Goal: Use online tool/utility: Utilize a website feature to perform a specific function

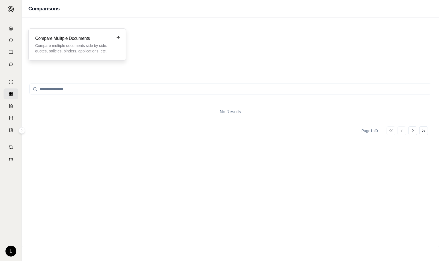
click at [80, 37] on h3 "Compare Mulitple Documents" at bounding box center [73, 38] width 76 height 7
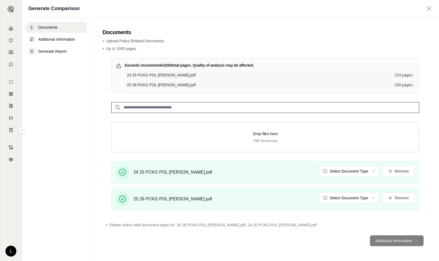
click at [393, 241] on footer "Additional Information →" at bounding box center [266, 241] width 326 height 20
click at [48, 39] on span "Additional Information" at bounding box center [56, 39] width 37 height 5
click at [12, 28] on icon at bounding box center [11, 28] width 4 height 4
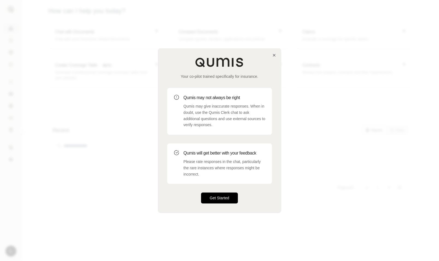
click at [223, 197] on button "Get Started" at bounding box center [219, 198] width 37 height 11
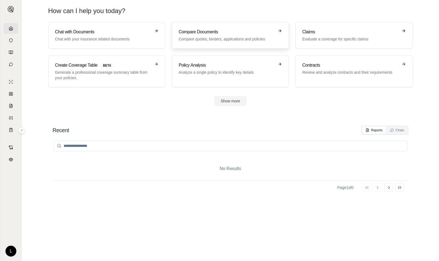
click at [200, 37] on p "Compare quotes, binders, applications and policies" at bounding box center [227, 38] width 96 height 5
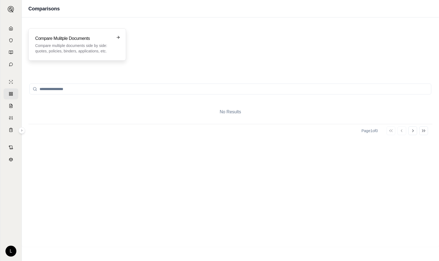
click at [110, 42] on h3 "Compare Mulitple Documents" at bounding box center [73, 38] width 76 height 7
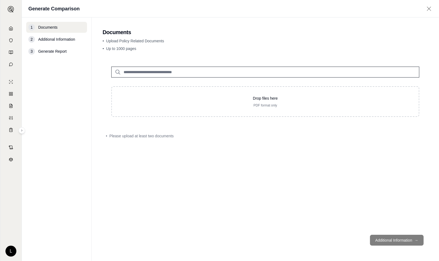
click at [118, 71] on icon at bounding box center [118, 72] width 7 height 7
click at [156, 70] on input "search" at bounding box center [265, 72] width 308 height 11
click at [127, 71] on input "search" at bounding box center [265, 72] width 308 height 11
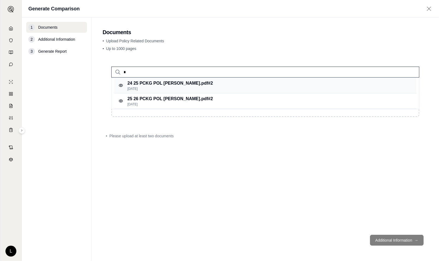
type input "*"
click at [136, 84] on p "24 25 PCKG POL [PERSON_NAME].pdf #2" at bounding box center [171, 83] width 86 height 7
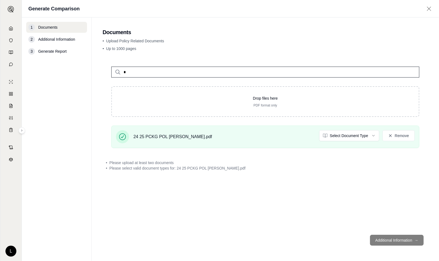
click at [116, 72] on icon at bounding box center [118, 72] width 7 height 7
click at [118, 72] on icon at bounding box center [118, 72] width 7 height 7
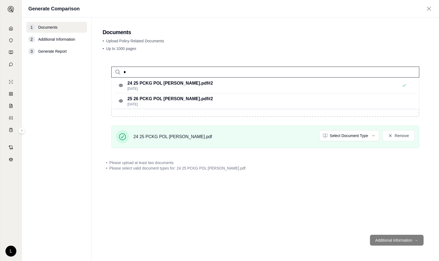
click at [136, 72] on input "*" at bounding box center [265, 72] width 308 height 11
type input "**"
click at [187, 102] on p "[DATE]" at bounding box center [171, 104] width 86 height 4
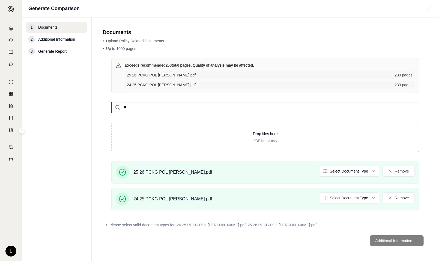
click at [32, 40] on div "2" at bounding box center [31, 39] width 7 height 7
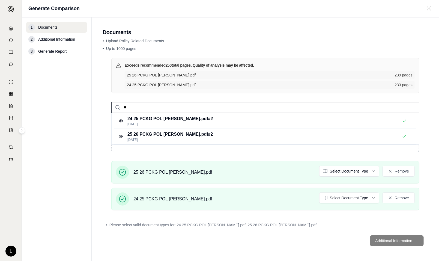
drag, startPoint x: 135, startPoint y: 106, endPoint x: 99, endPoint y: 106, distance: 35.8
click at [99, 106] on main "Documents • Upload Policy Related Documents • Up to 1000 pages Exceeds recommen…" at bounding box center [266, 139] width 348 height 244
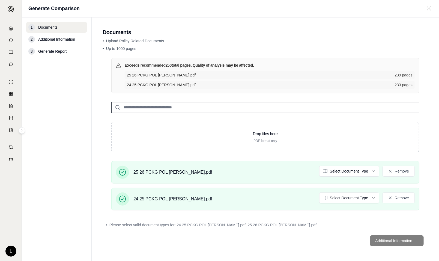
click at [403, 238] on footer "Additional Information →" at bounding box center [266, 241] width 326 height 20
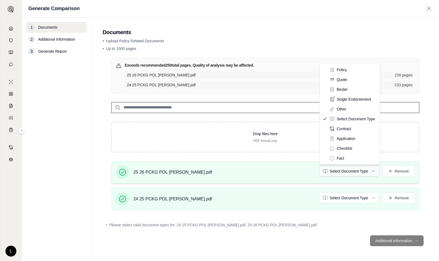
click at [377, 170] on html "L Generate Comparison 1 Documents 2 Additional Information 3 Generate Report Do…" at bounding box center [219, 130] width 439 height 261
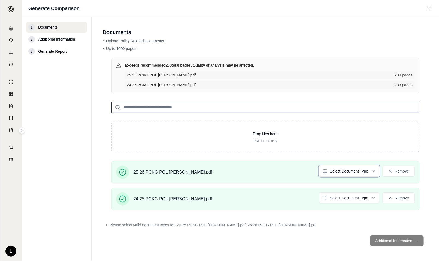
click at [259, 228] on html "L Generate Comparison 1 Documents 2 Additional Information 3 Generate Report Do…" at bounding box center [219, 130] width 439 height 261
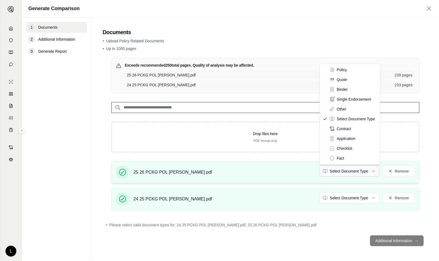
click at [376, 172] on html "L Generate Comparison 1 Documents 2 Additional Information 3 Generate Report Do…" at bounding box center [219, 130] width 439 height 261
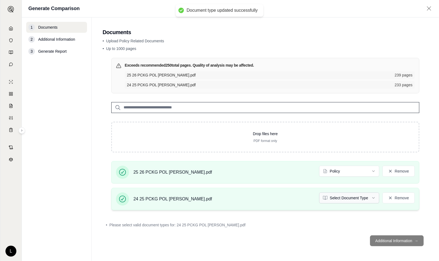
click at [376, 198] on html "Document type updated successfully L Generate Comparison 1 Documents 2 Addition…" at bounding box center [219, 130] width 439 height 261
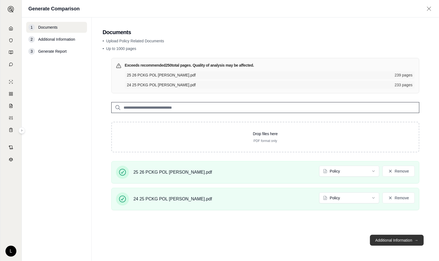
click at [407, 240] on button "Additional Information →" at bounding box center [397, 240] width 54 height 11
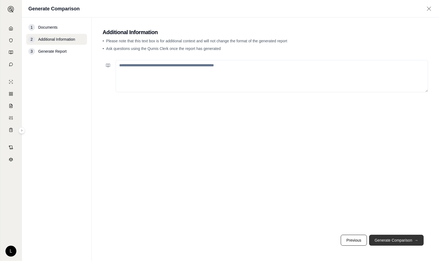
click at [394, 242] on button "Generate Comparison →" at bounding box center [396, 240] width 55 height 11
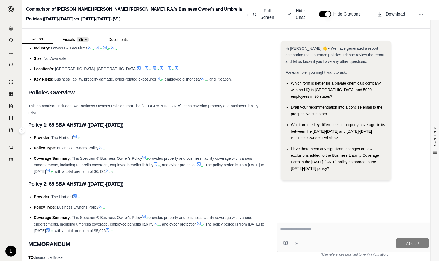
scroll to position [109, 0]
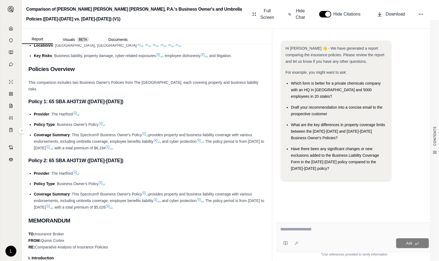
click at [294, 231] on textarea at bounding box center [354, 229] width 149 height 7
type textarea "**********"
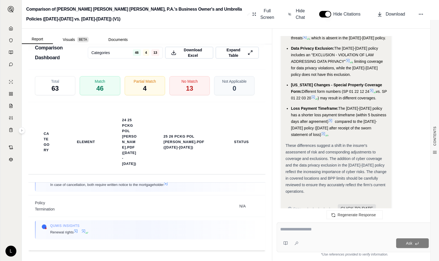
scroll to position [1367, 0]
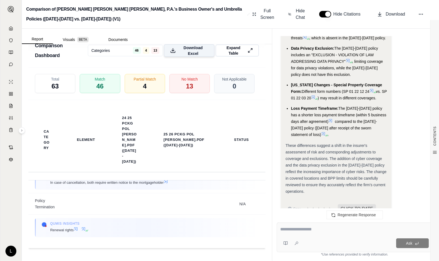
click at [185, 51] on span "Download Excel" at bounding box center [193, 50] width 30 height 11
